Goal: Task Accomplishment & Management: Complete application form

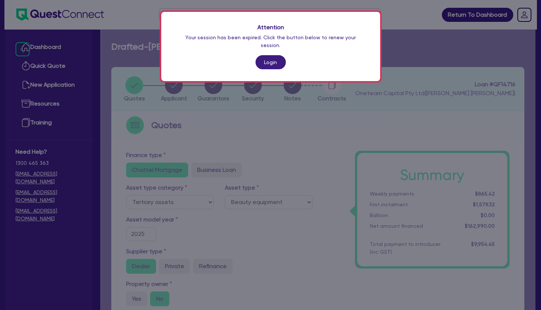
select select "TERTIARY_ASSETS"
select select "BEAUTY_EQUIPMENT"
click at [273, 55] on link "Login" at bounding box center [271, 62] width 30 height 14
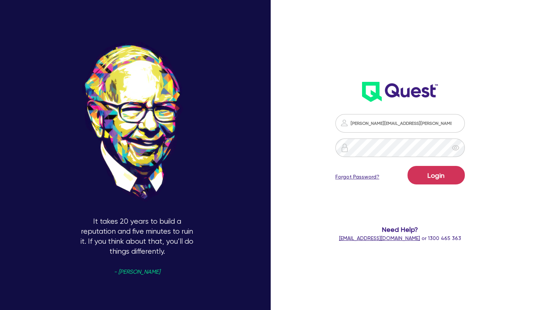
click at [348, 146] on img at bounding box center [344, 147] width 9 height 9
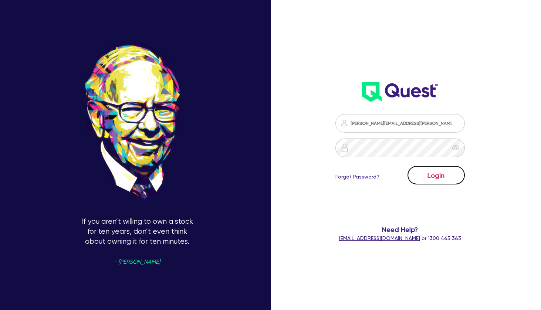
click at [434, 177] on button "Login" at bounding box center [436, 175] width 57 height 18
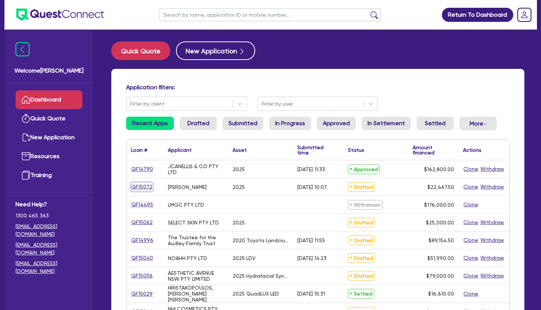
click at [145, 185] on link "QF15072" at bounding box center [142, 186] width 22 height 9
select select "TERTIARY_ASSETS"
select select "BEAUTY_EQUIPMENT"
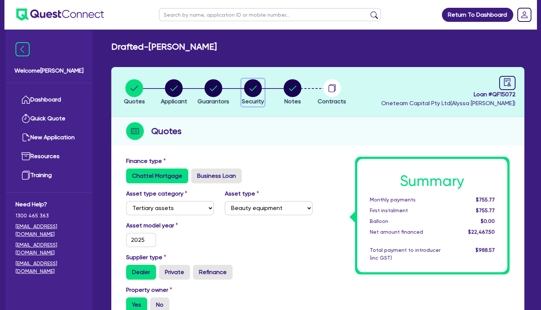
click at [246, 86] on circle "button" at bounding box center [253, 88] width 18 height 18
select select "TERTIARY_ASSETS"
select select "BEAUTY_EQUIPMENT"
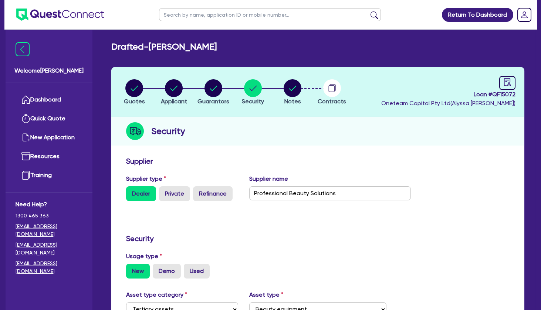
click at [422, 196] on div "Supplier type Dealer Private Refinance Supplier name Professional Beauty Soluti…" at bounding box center [318, 190] width 395 height 33
click at [470, 193] on div "Supplier type Dealer Private Refinance Supplier name Professional Beauty Soluti…" at bounding box center [318, 190] width 395 height 33
click at [507, 83] on icon "audit" at bounding box center [507, 82] width 8 height 8
select select "DRAFTED_AMENDED"
select select "Other"
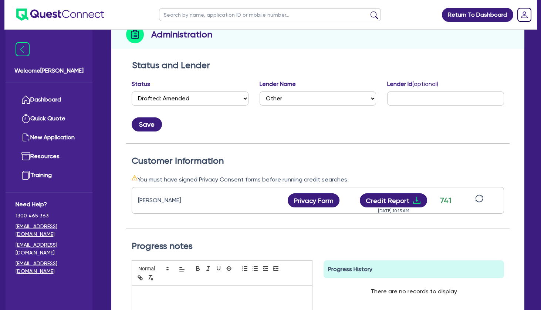
scroll to position [104, 0]
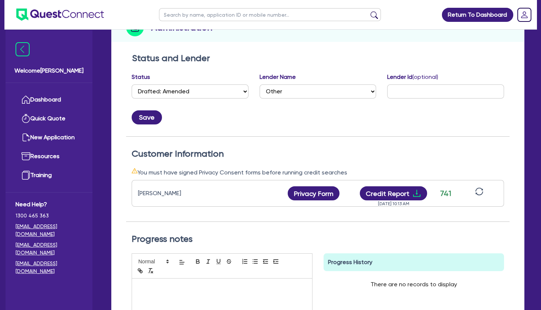
click at [319, 148] on h2 "Customer Information" at bounding box center [318, 153] width 372 height 11
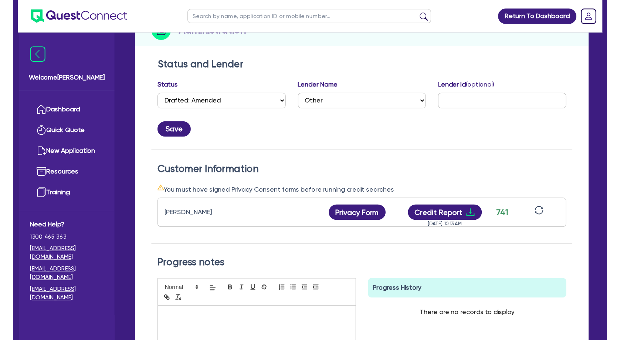
scroll to position [0, 0]
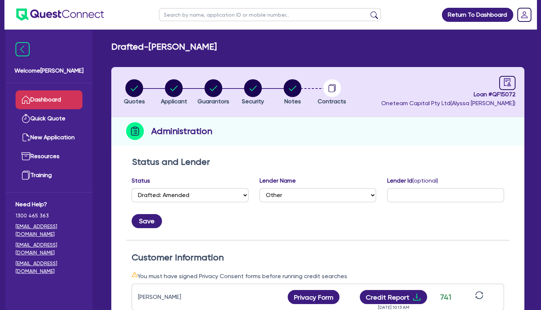
click at [45, 94] on link "Dashboard" at bounding box center [49, 99] width 67 height 19
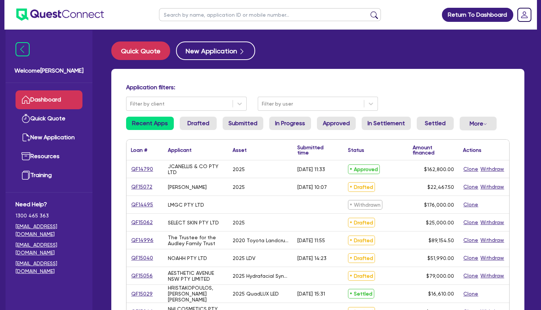
click at [389, 199] on div "Withdrawn" at bounding box center [376, 204] width 65 height 17
click at [420, 88] on h4 "Application filters:" at bounding box center [317, 87] width 383 height 7
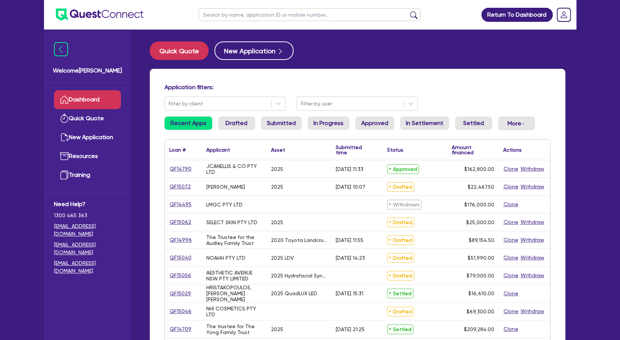
click at [365, 82] on div "Application filters: Filter by client Filter by user Recent Apps Drafted Submit…" at bounding box center [358, 310] width 416 height 483
click at [249, 15] on input "text" at bounding box center [310, 14] width 222 height 13
type input "[PERSON_NAME]"
click at [408, 11] on button "submit" at bounding box center [414, 16] width 12 height 10
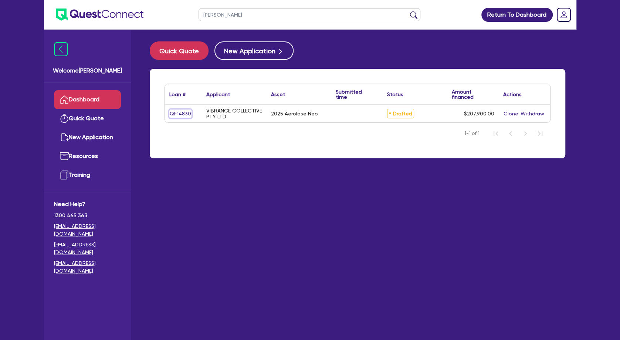
click at [177, 117] on link "QF14830" at bounding box center [180, 113] width 22 height 9
select select "TERTIARY_ASSETS"
select select "BEAUTY_EQUIPMENT"
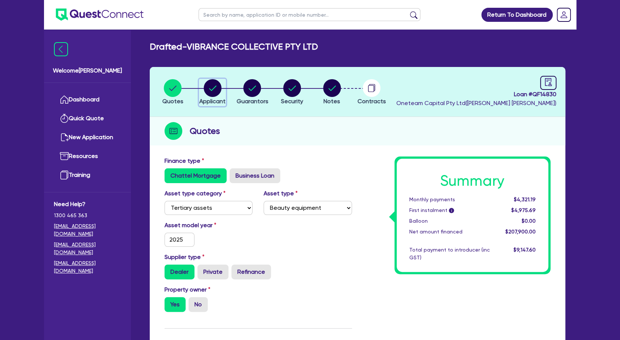
click at [216, 92] on circle "button" at bounding box center [213, 88] width 18 height 18
select select "COMPANY"
select select "HEALTH_BEAUTY"
select select "HAIR_BEAUTY_SALONS"
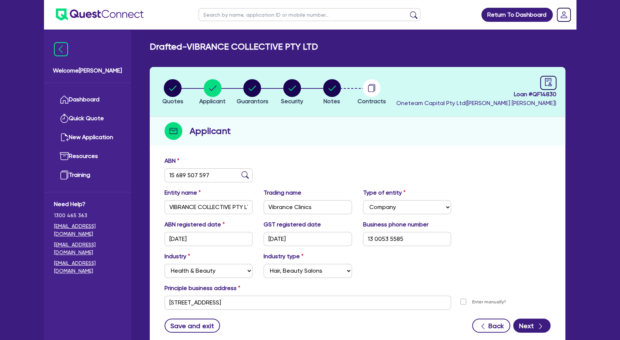
click at [413, 175] on div "ABN 15 689 507 597" at bounding box center [357, 172] width 397 height 32
click at [303, 89] on div "button" at bounding box center [292, 88] width 22 height 18
select select "TERTIARY_ASSETS"
select select "BEAUTY_EQUIPMENT"
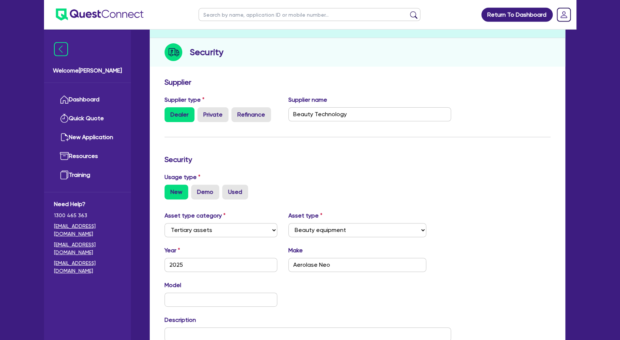
scroll to position [80, 0]
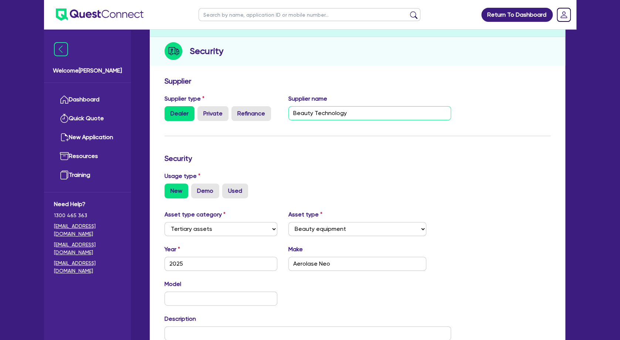
click at [350, 114] on input "Beauty Technology" at bounding box center [369, 113] width 163 height 14
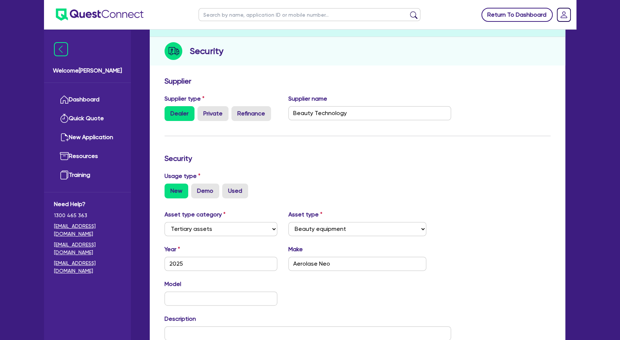
scroll to position [0, 0]
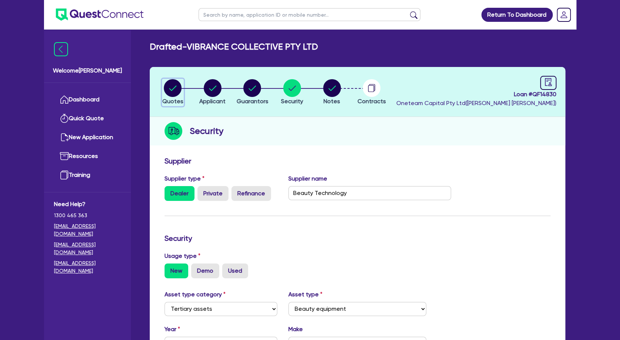
click at [182, 87] on circle "button" at bounding box center [173, 88] width 18 height 18
select select "TERTIARY_ASSETS"
select select "BEAUTY_EQUIPMENT"
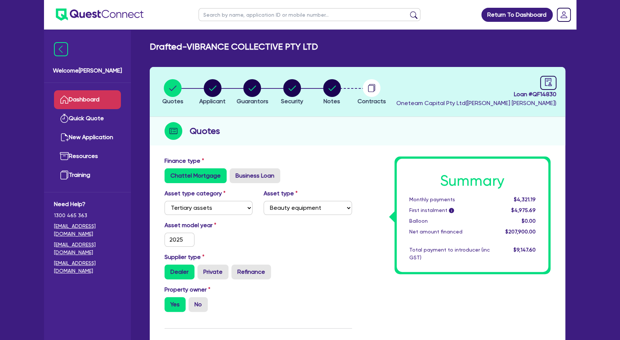
click at [105, 99] on link "Dashboard" at bounding box center [87, 99] width 67 height 19
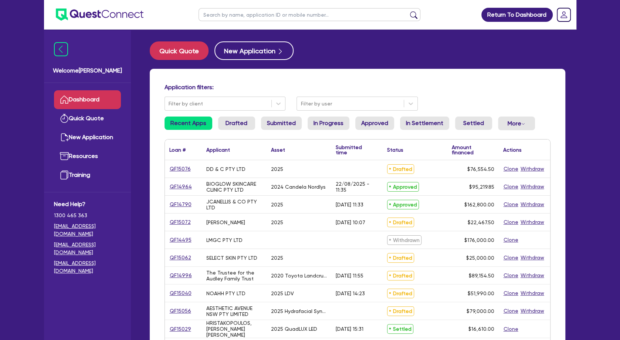
click at [246, 17] on input "text" at bounding box center [310, 14] width 222 height 13
type input "SELECT"
click at [408, 11] on button "submit" at bounding box center [414, 16] width 12 height 10
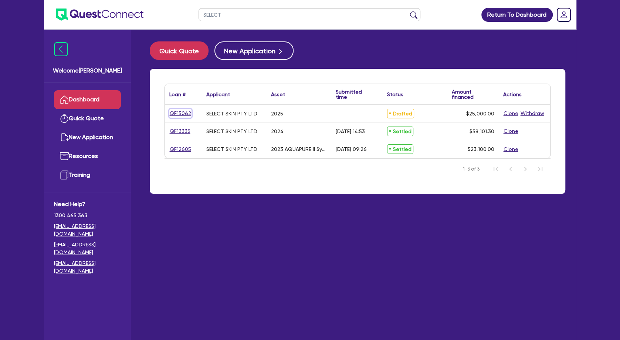
click at [186, 112] on link "QF15062" at bounding box center [180, 113] width 22 height 9
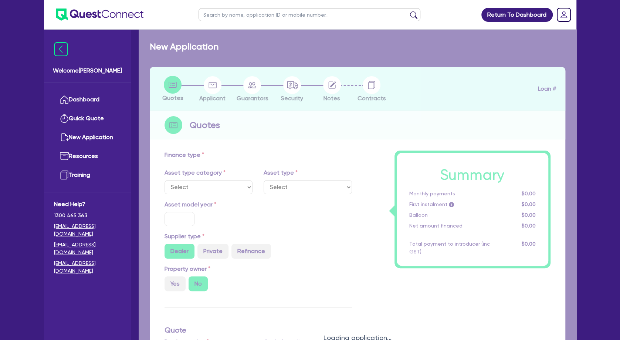
select select "TERTIARY_ASSETS"
type input "2025"
radio input "true"
type input "25,000"
type input "4"
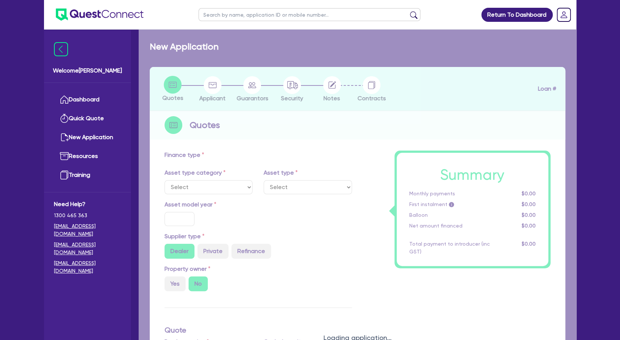
type input "1,000"
type input "10.5"
select select "BEAUTY_EQUIPMENT"
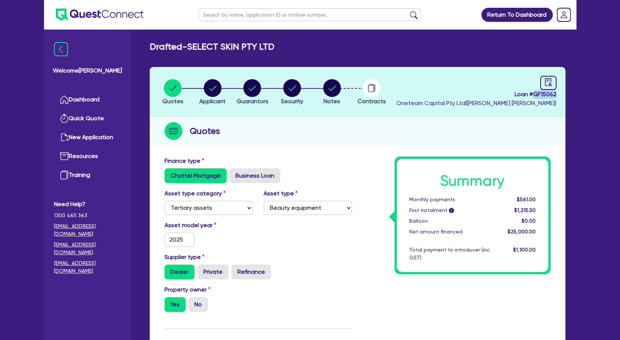
drag, startPoint x: 555, startPoint y: 95, endPoint x: 533, endPoint y: 95, distance: 21.8
click at [533, 95] on span "Loan # QF15062" at bounding box center [476, 94] width 160 height 9
copy span "QF15062"
click at [220, 89] on circle "button" at bounding box center [213, 88] width 18 height 18
select select "COMPANY"
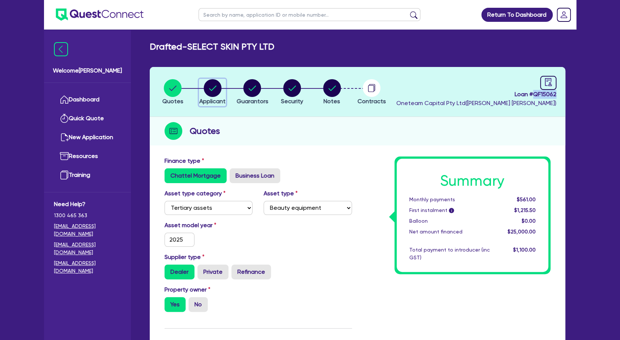
select select "HEALTH_BEAUTY"
select select "HAIR_BEAUTY_SALONS"
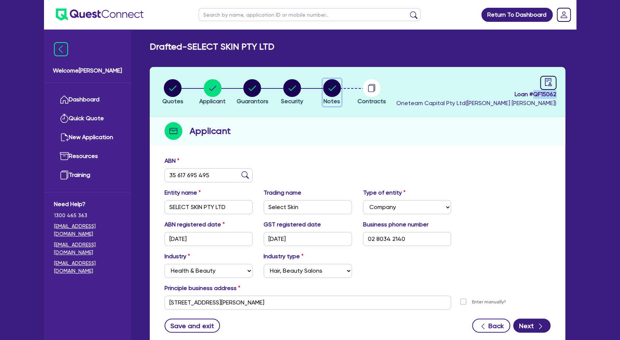
click at [334, 89] on circle "button" at bounding box center [332, 88] width 18 height 18
select select "Other"
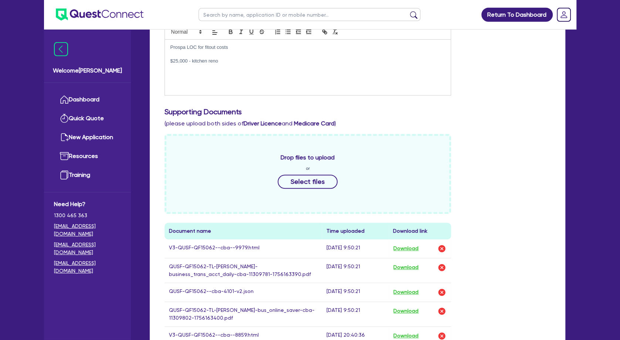
scroll to position [359, 0]
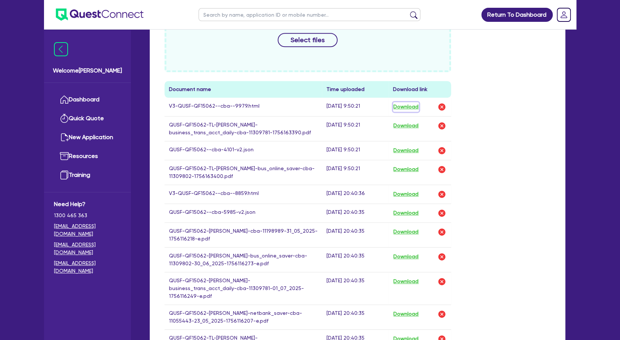
click at [415, 108] on button "Download" at bounding box center [406, 107] width 26 height 10
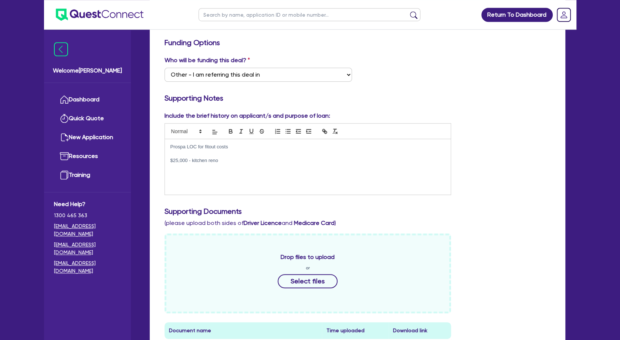
scroll to position [0, 0]
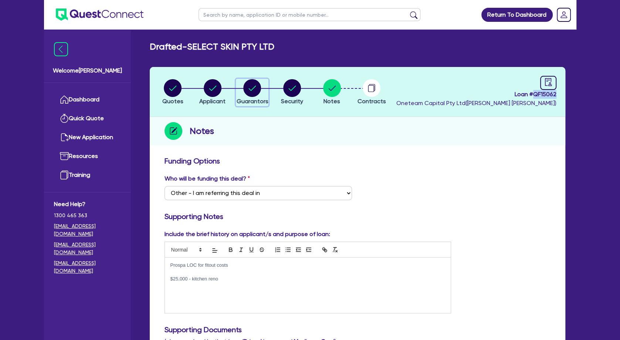
click at [248, 89] on circle "button" at bounding box center [252, 88] width 18 height 18
select select "MRS"
select select "[GEOGRAPHIC_DATA]"
select select "MARRIED"
select select "PROPERTY"
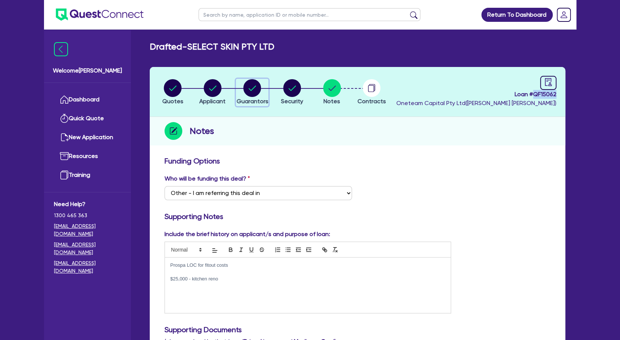
select select "CASH"
select select "VEHICLE"
select select "HOUSEHOLD_PERSONAL"
select select "OTHER"
select select "MORTGAGE"
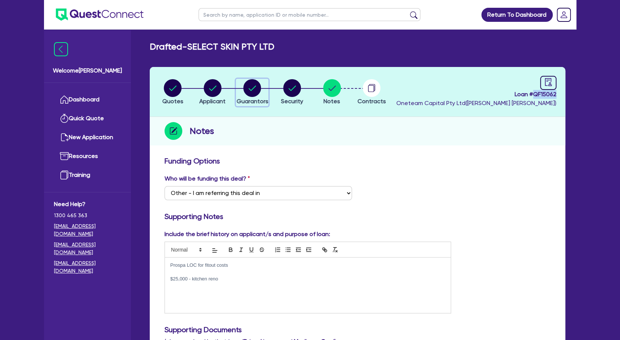
select select "EQUIPMENT_LOAN"
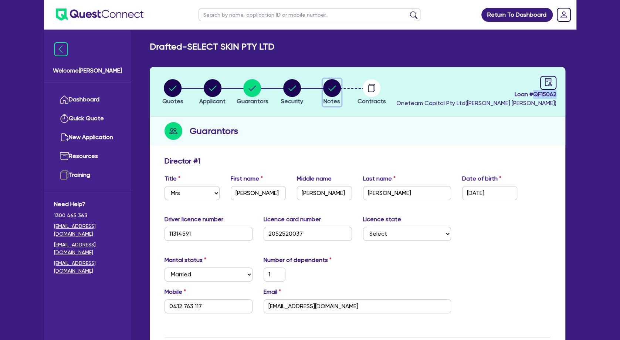
click at [328, 89] on circle "button" at bounding box center [332, 88] width 18 height 18
select select "Other"
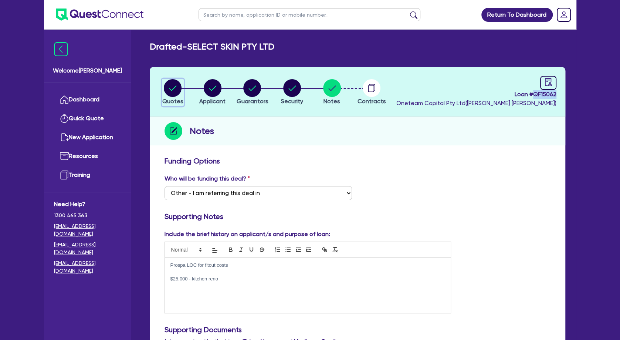
click at [176, 90] on circle "button" at bounding box center [173, 88] width 18 height 18
select select "TERTIARY_ASSETS"
select select "BEAUTY_EQUIPMENT"
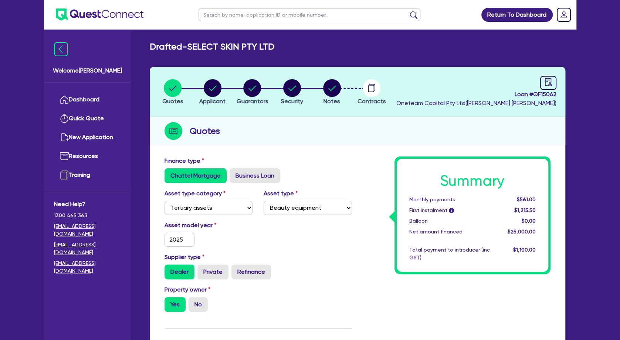
click at [233, 16] on input "text" at bounding box center [310, 14] width 222 height 13
type input "bioglow"
click button "submit" at bounding box center [414, 16] width 12 height 10
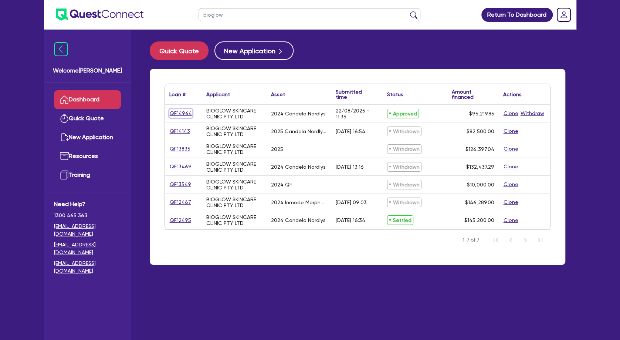
click at [177, 113] on link "QF14964" at bounding box center [180, 113] width 23 height 9
select select "SECONDARY_ASSETS"
select select "MEDICAL_DENTAL_LABORATORY_EQUIPMENT"
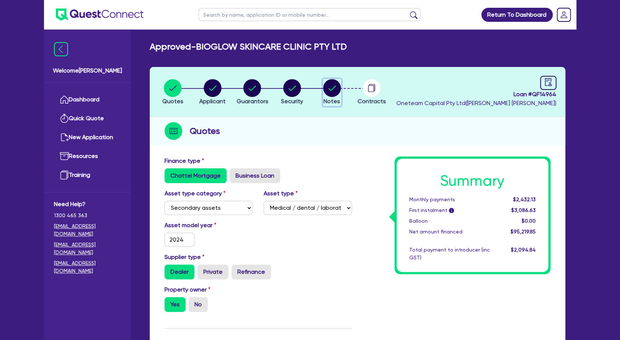
click at [325, 84] on circle "button" at bounding box center [332, 88] width 18 height 18
select select "Quest Finance - Own Book"
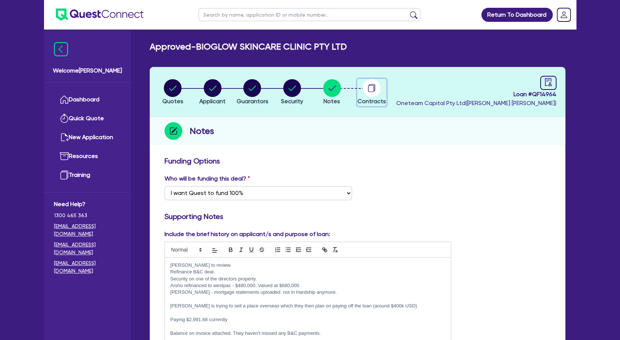
click at [365, 92] on circle "button" at bounding box center [372, 88] width 18 height 18
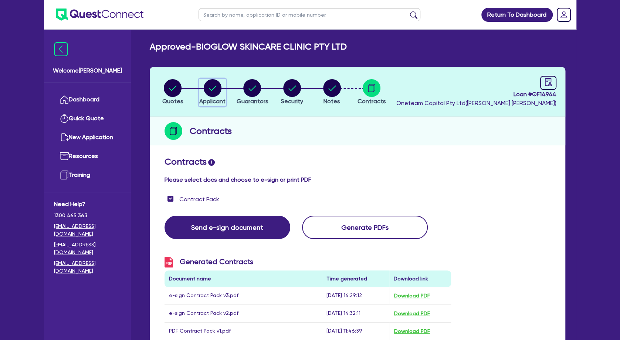
click at [219, 90] on circle "button" at bounding box center [213, 88] width 18 height 18
select select "COMPANY"
select select "PROFESSIONAL"
select select "SCIENTISTS"
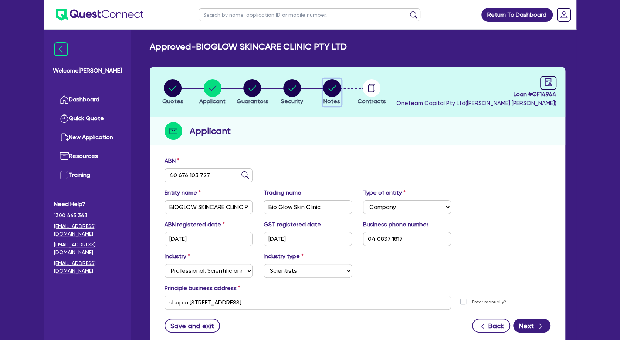
click at [327, 89] on circle "button" at bounding box center [332, 88] width 18 height 18
select select "Quest Finance - Own Book"
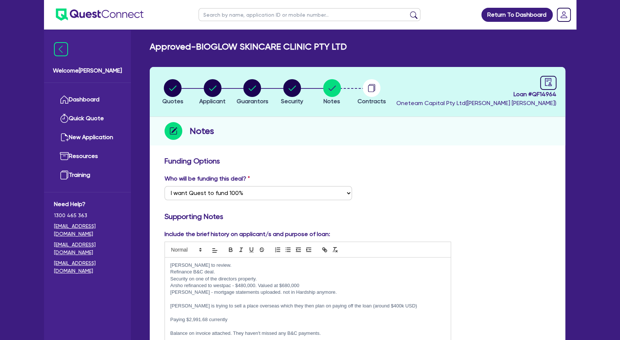
click at [214, 17] on input "text" at bounding box center [310, 14] width 222 height 13
type input "[PERSON_NAME]"
click button "submit" at bounding box center [414, 16] width 12 height 10
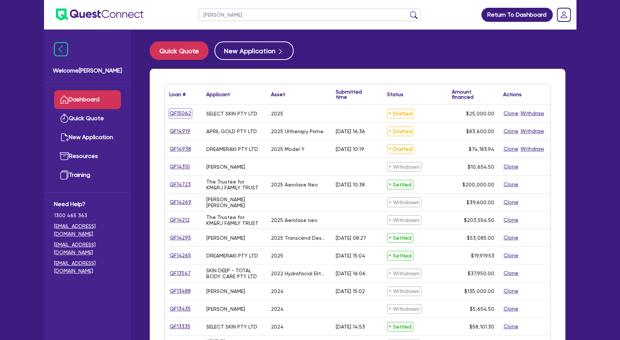
click at [182, 113] on link "QF15062" at bounding box center [180, 113] width 22 height 9
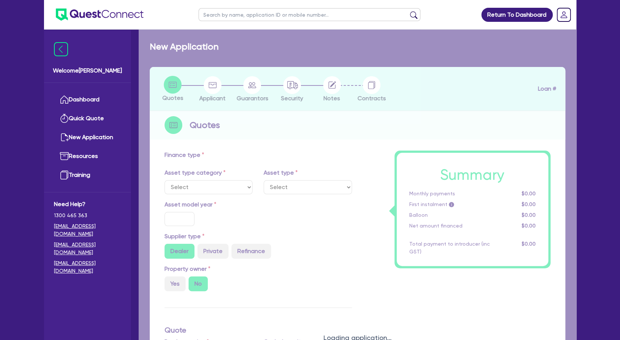
select select "TERTIARY_ASSETS"
type input "2025"
radio input "true"
type input "25,000"
type input "4"
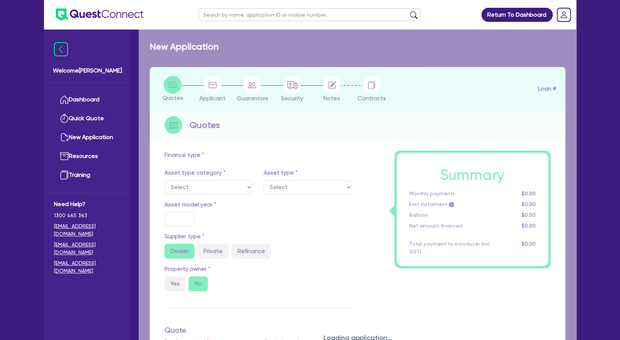
type input "1,000"
type input "10.5"
select select "BEAUTY_EQUIPMENT"
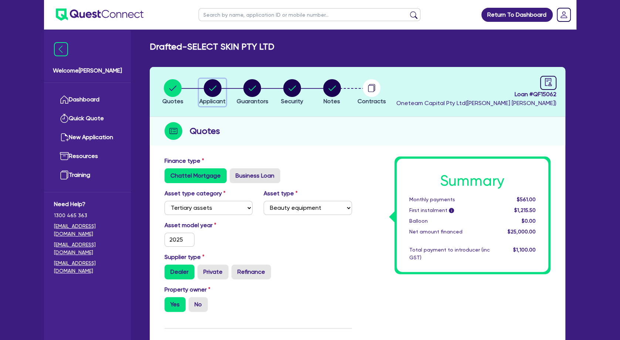
click at [206, 87] on circle "button" at bounding box center [213, 88] width 18 height 18
select select "COMPANY"
select select "HEALTH_BEAUTY"
select select "HAIR_BEAUTY_SALONS"
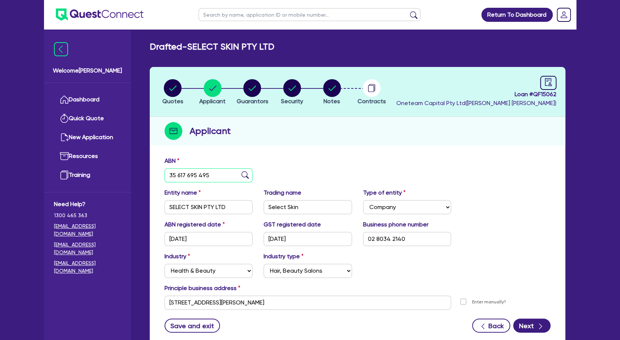
click at [206, 176] on input "35 617 695 495" at bounding box center [209, 175] width 88 height 14
click at [244, 48] on h2 "Drafted - SELECT SKIN PTY LTD" at bounding box center [212, 46] width 125 height 11
drag, startPoint x: 288, startPoint y: 45, endPoint x: 195, endPoint y: 47, distance: 93.2
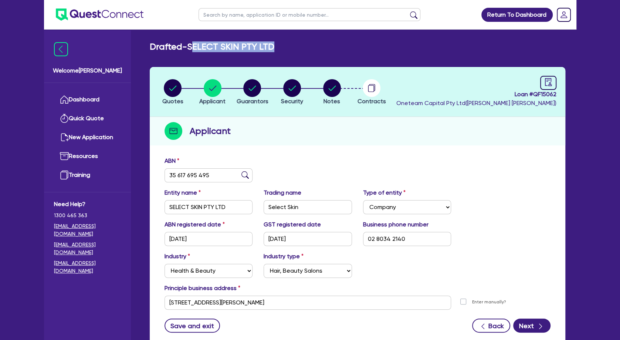
click at [195, 47] on div "Drafted - SELECT SKIN PTY LTD" at bounding box center [357, 46] width 427 height 11
click at [192, 47] on h2 "Drafted - SELECT SKIN PTY LTD" at bounding box center [212, 46] width 125 height 11
click at [274, 48] on h2 "Drafted - SELECT SKIN PTY LTD" at bounding box center [212, 46] width 125 height 11
drag, startPoint x: 240, startPoint y: 46, endPoint x: 192, endPoint y: 46, distance: 48.8
click at [192, 46] on div "Drafted - SELECT SKIN PTY LTD" at bounding box center [357, 46] width 427 height 11
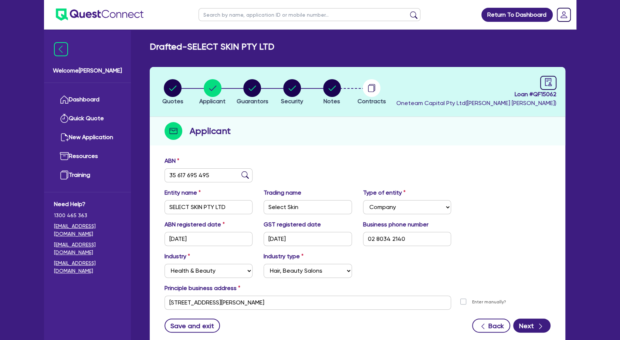
copy h2 "SELECT SKIN PTY LTD"
click at [176, 86] on circle "button" at bounding box center [173, 88] width 18 height 18
select select "TERTIARY_ASSETS"
select select "BEAUTY_EQUIPMENT"
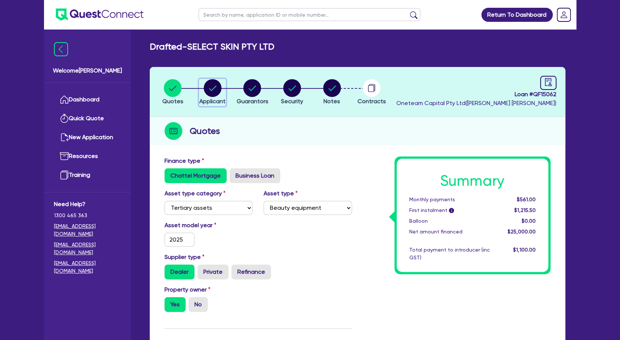
click at [209, 84] on circle "button" at bounding box center [213, 88] width 18 height 18
select select "COMPANY"
select select "HEALTH_BEAUTY"
select select "HAIR_BEAUTY_SALONS"
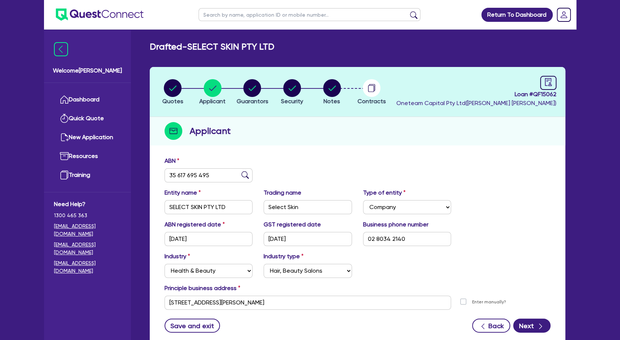
click at [222, 16] on input "text" at bounding box center [310, 14] width 222 height 13
type input "angus"
click button "submit" at bounding box center [414, 16] width 12 height 10
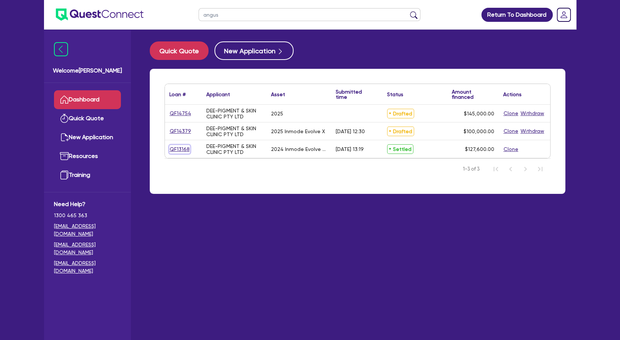
click at [186, 148] on link "QF13168" at bounding box center [179, 149] width 21 height 9
select select "TERTIARY_ASSETS"
select select "BEAUTY_EQUIPMENT"
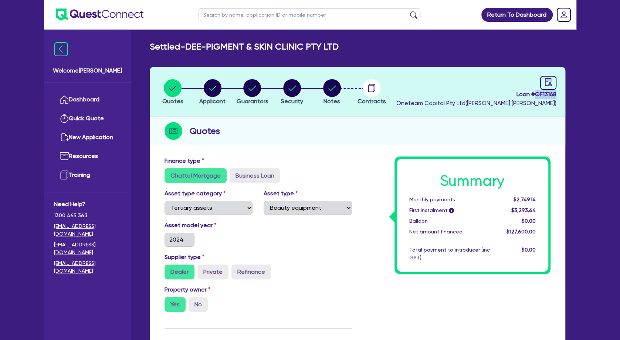
drag, startPoint x: 557, startPoint y: 94, endPoint x: 534, endPoint y: 95, distance: 23.3
click at [534, 95] on header "Quotes Applicant [GEOGRAPHIC_DATA] Security Notes Contracts Loan # QF13168 Onet…" at bounding box center [358, 92] width 416 height 50
copy span "QF13168"
click at [211, 85] on circle "button" at bounding box center [213, 88] width 18 height 18
select select "COMPANY"
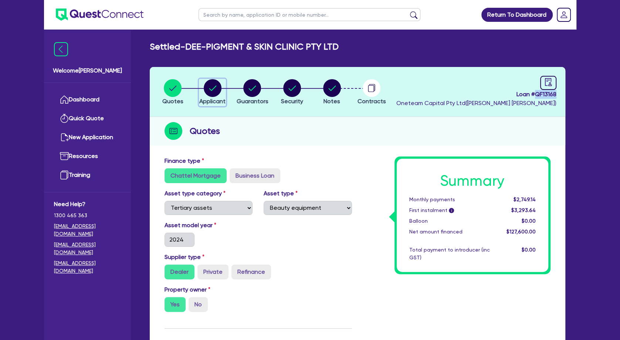
select select "HEALTH_BEAUTY"
select select "HAIR_BEAUTY_SALONS"
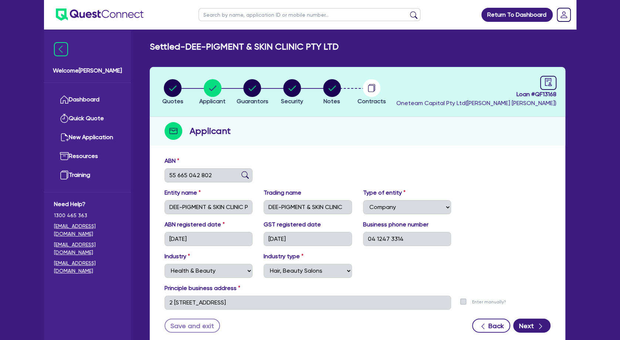
click at [513, 98] on span "Loan # QF13168" at bounding box center [476, 94] width 160 height 9
drag, startPoint x: 557, startPoint y: 94, endPoint x: 534, endPoint y: 94, distance: 22.2
click at [534, 94] on header "Quotes Applicant [GEOGRAPHIC_DATA] Security Notes Contracts Loan # QF13168 Onet…" at bounding box center [358, 92] width 416 height 50
copy span "QF13168"
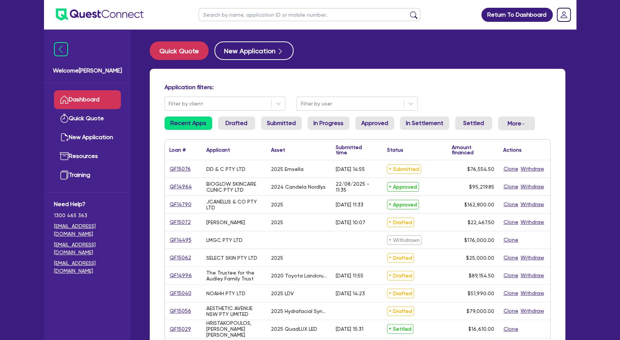
click at [248, 16] on input "text" at bounding box center [310, 14] width 222 height 13
type input "bioglow"
click at [408, 11] on button "submit" at bounding box center [414, 16] width 12 height 10
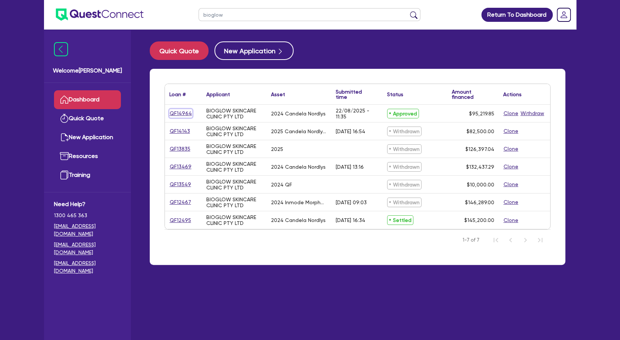
click at [185, 113] on link "QF14964" at bounding box center [180, 113] width 23 height 9
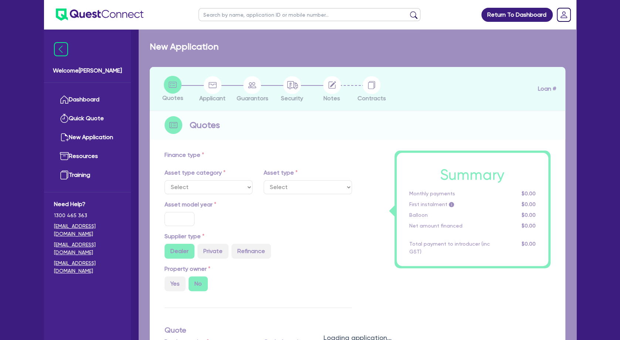
select select "SECONDARY_ASSETS"
type input "2024"
radio input "true"
type input "181,500"
type input "86,280.15"
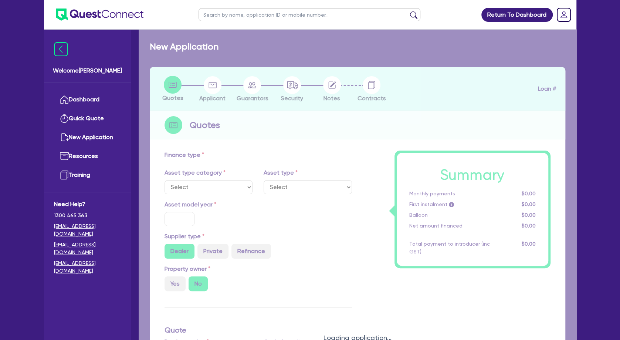
type input "2"
type input "1,904.4"
type input "17.95"
select select "MEDICAL_DENTAL_LABORATORY_EQUIPMENT"
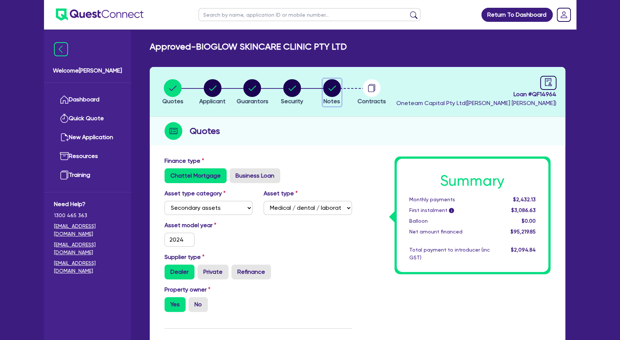
click at [329, 89] on circle "button" at bounding box center [332, 88] width 18 height 18
select select "Quest Finance - Own Book"
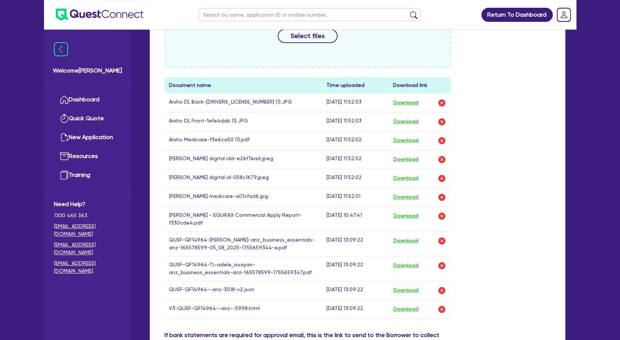
scroll to position [439, 0]
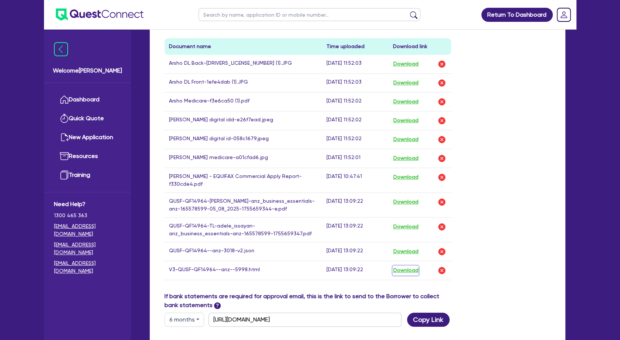
click at [410, 269] on button "Download" at bounding box center [406, 271] width 26 height 10
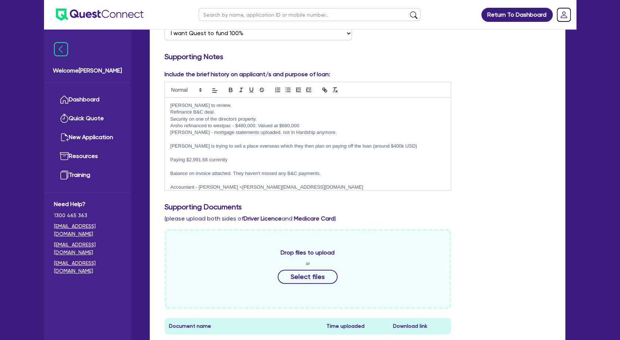
scroll to position [0, 0]
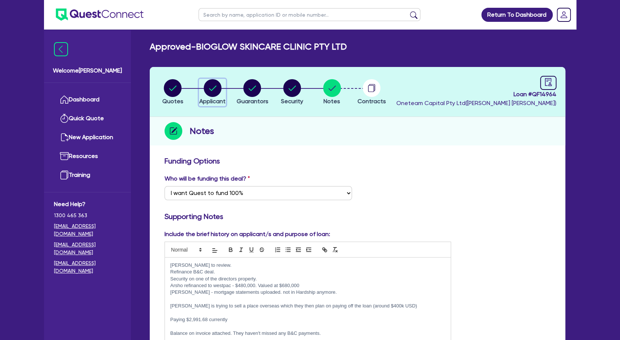
click at [213, 88] on circle "button" at bounding box center [213, 88] width 18 height 18
select select "COMPANY"
select select "PROFESSIONAL"
select select "SCIENTISTS"
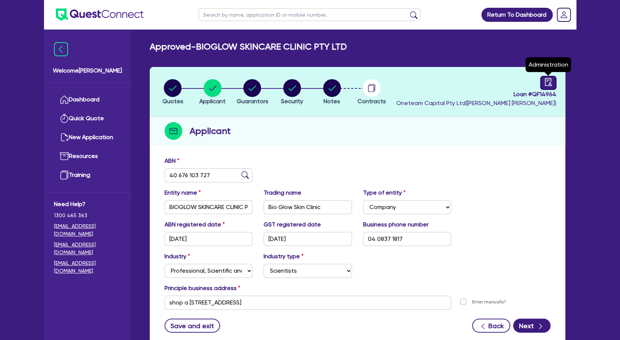
click at [545, 80] on icon "audit" at bounding box center [548, 82] width 7 height 8
select select "APPROVED_WAITING_FOR_MORE_INFO"
select select "Quest Finance - Own Book"
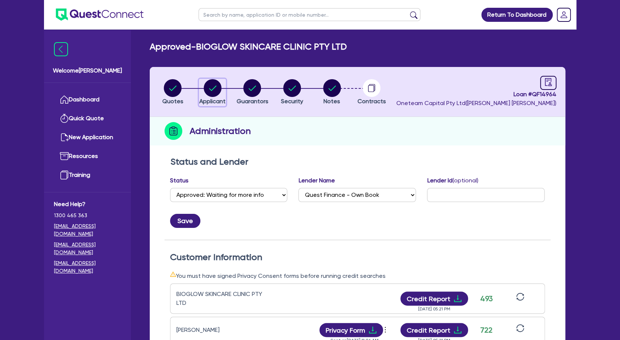
click at [214, 90] on circle "button" at bounding box center [213, 88] width 18 height 18
select select "COMPANY"
select select "PROFESSIONAL"
select select "SCIENTISTS"
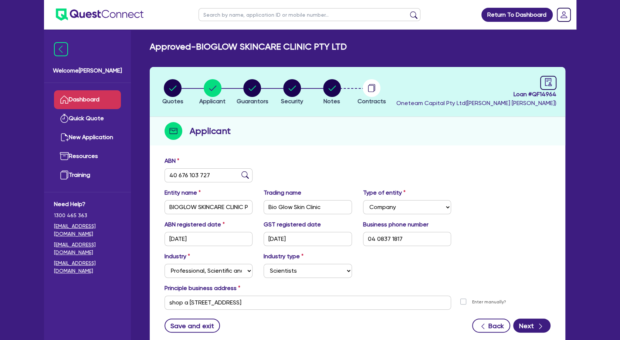
click at [100, 99] on link "Dashboard" at bounding box center [87, 99] width 67 height 19
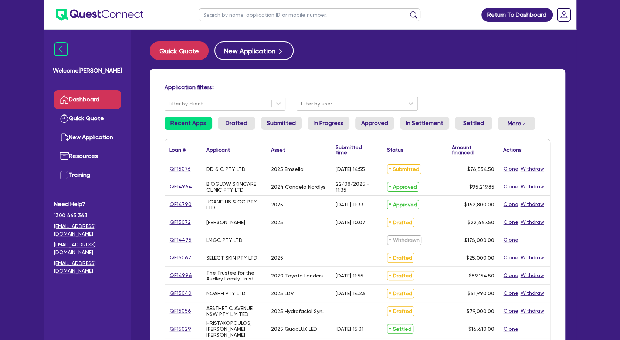
click at [226, 14] on input "text" at bounding box center [310, 14] width 222 height 13
